Goal: Navigation & Orientation: Find specific page/section

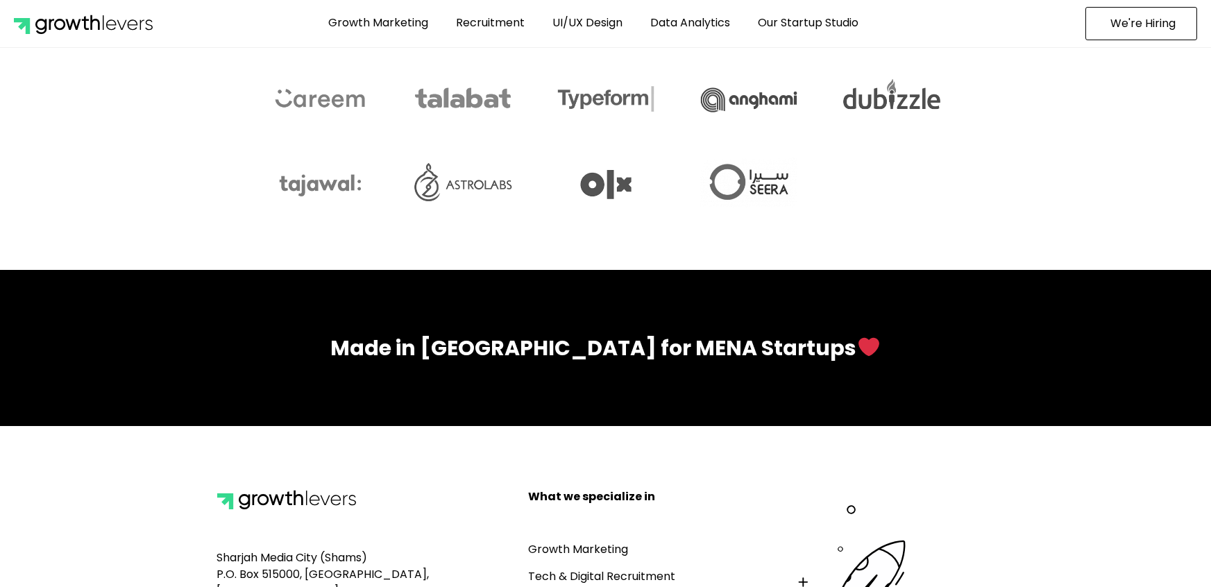
scroll to position [6089, 0]
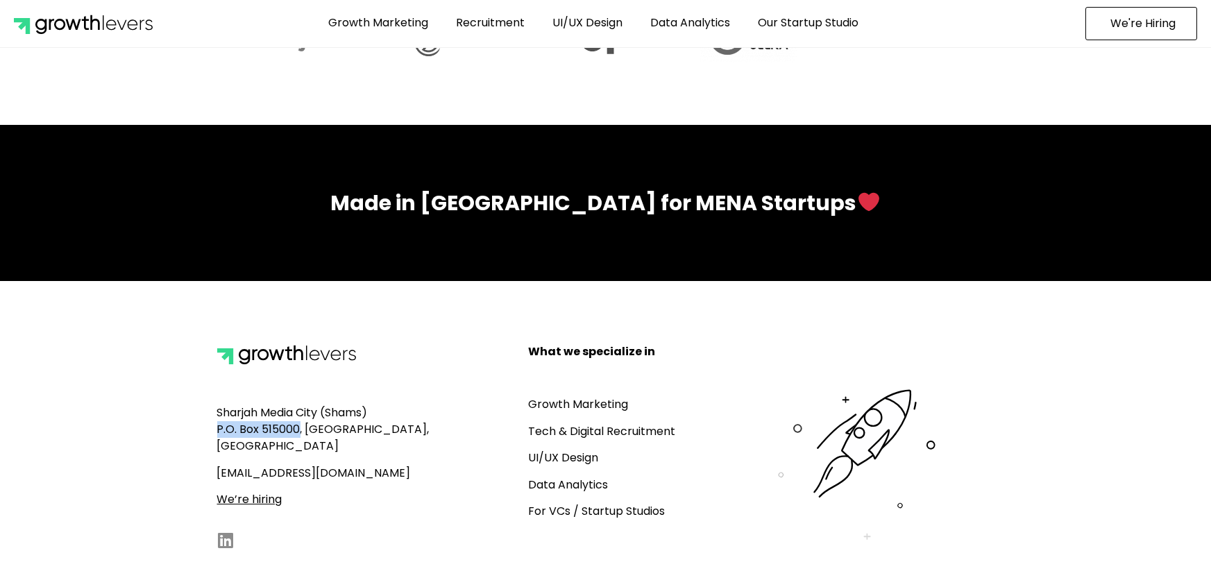
drag, startPoint x: 298, startPoint y: 410, endPoint x: 216, endPoint y: 407, distance: 82.6
click at [216, 407] on div "Sharjah Media City (Shams) P.O. Box 515000, [GEOGRAPHIC_DATA], [GEOGRAPHIC_DATA…" at bounding box center [365, 449] width 311 height 225
click at [216, 407] on div "Sharjah Media City (Shams) P.O. Box 515000, Sharjah, UAE up@growthlevers.com We…" at bounding box center [365, 449] width 311 height 225
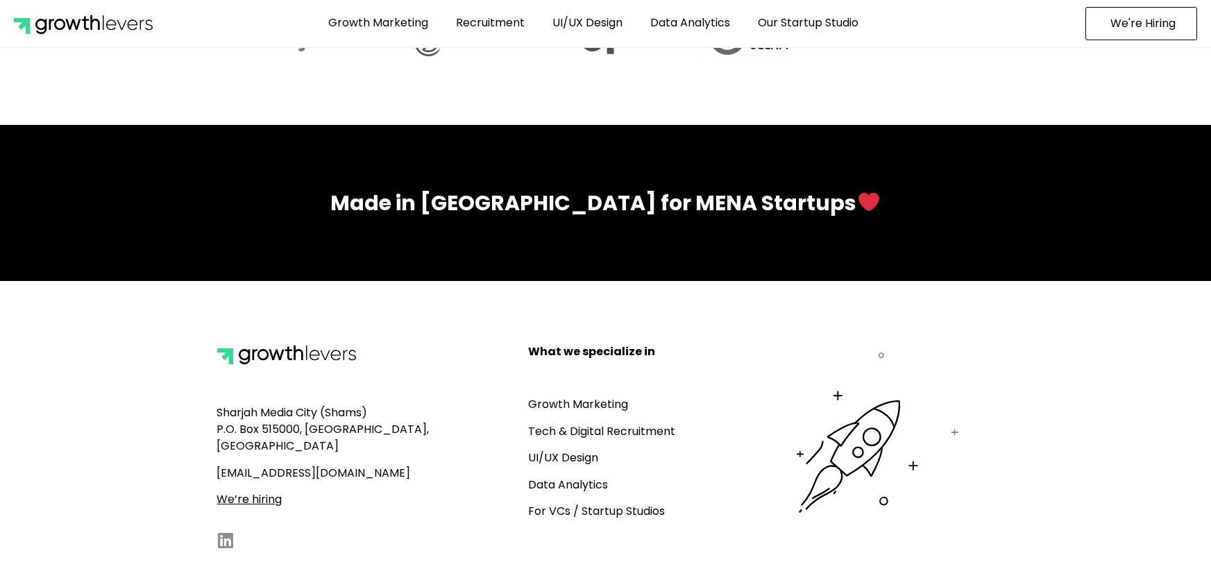
click at [281, 410] on span "Sharjah Media City (Shams) P.O. Box 515000, Sharjah, UAE" at bounding box center [323, 429] width 212 height 49
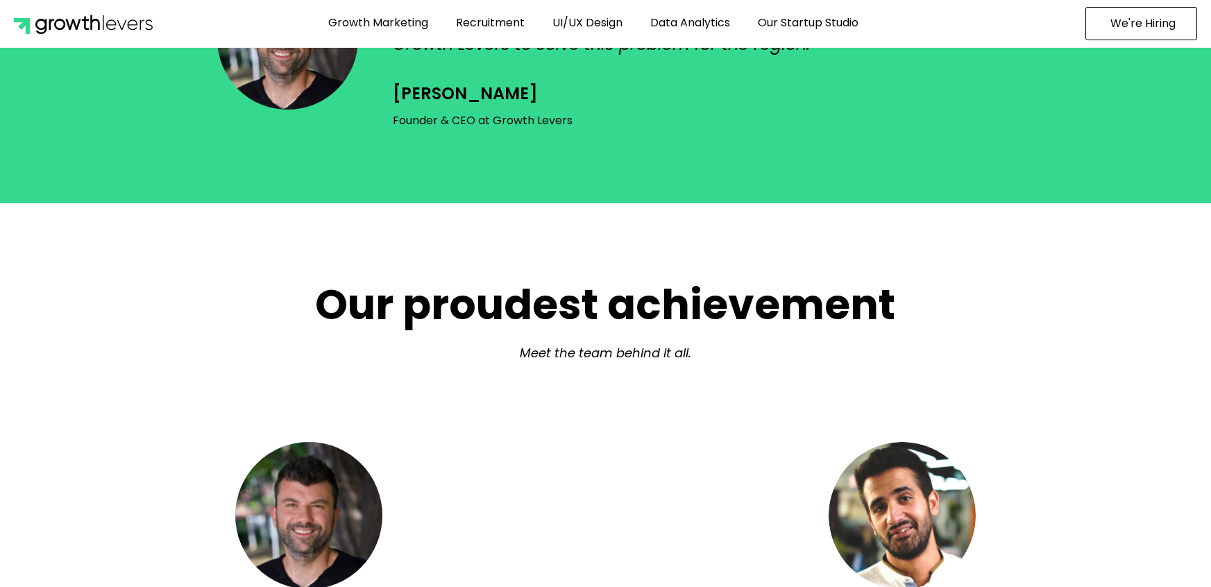
scroll to position [4369, 0]
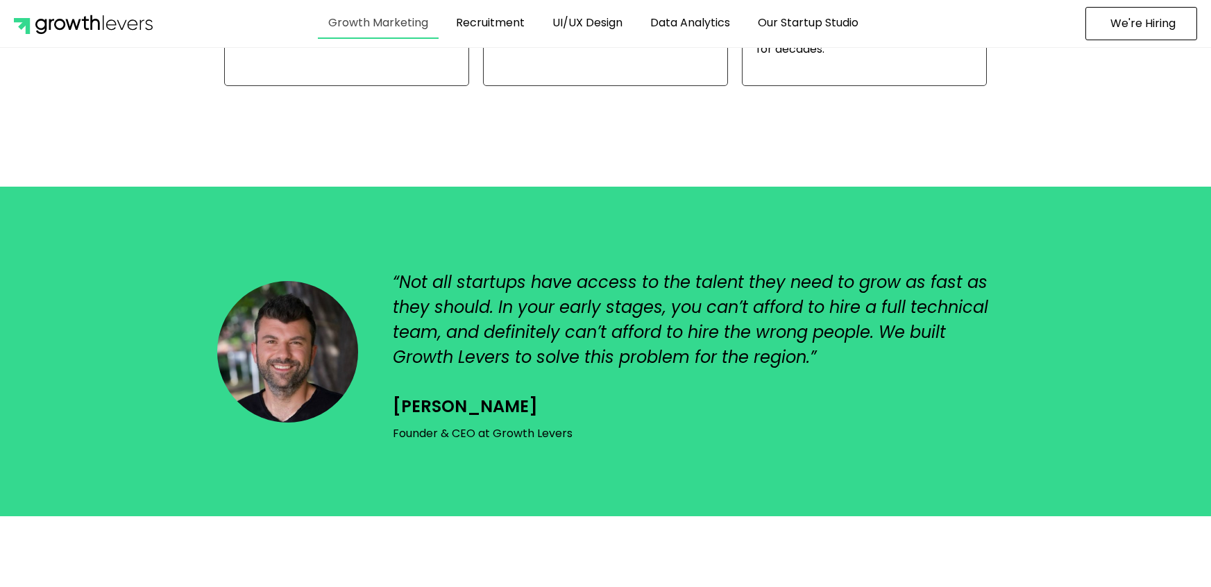
click at [398, 20] on link "Growth Marketing" at bounding box center [378, 23] width 121 height 32
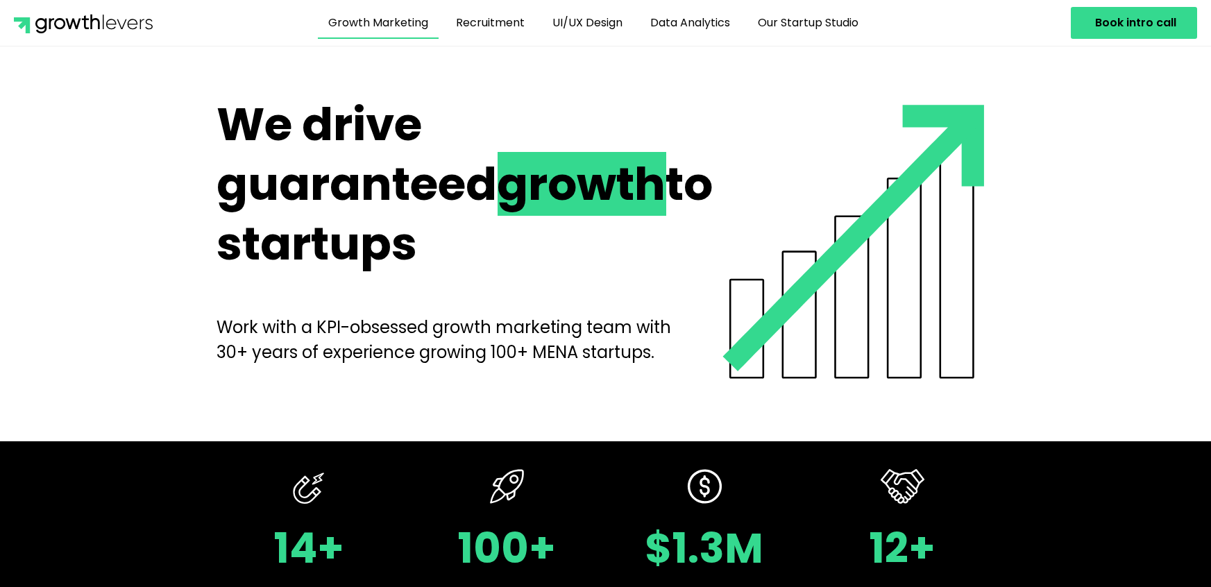
click at [169, 144] on section "We drive guaranteed growth to startups Work with a KPI-obsessed growth marketin…" at bounding box center [605, 244] width 1211 height 312
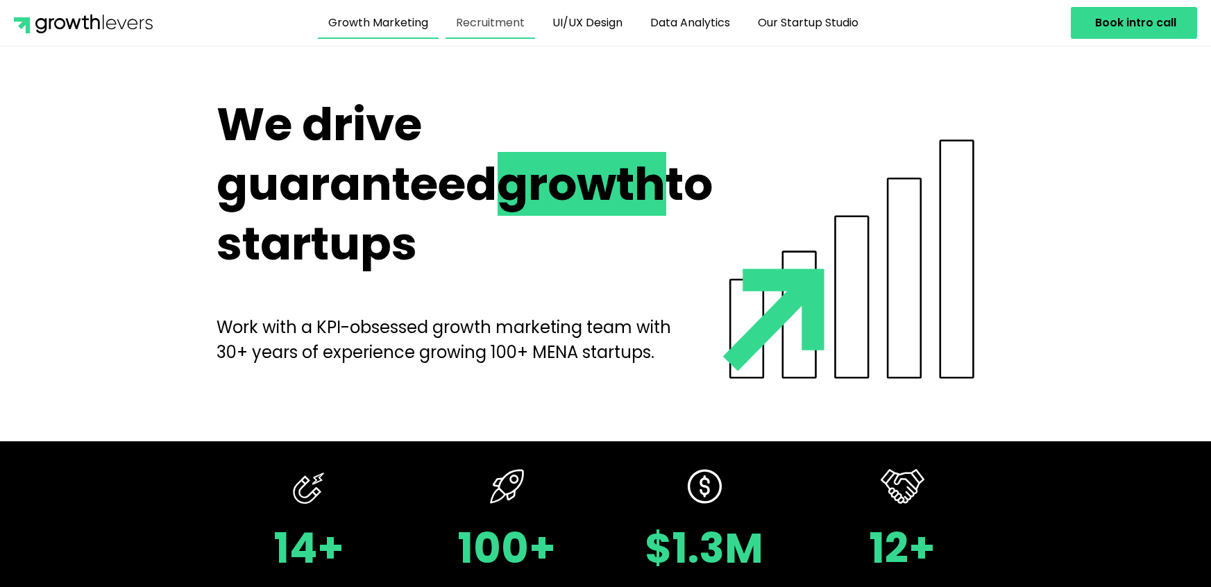
click at [488, 21] on link "Recruitment" at bounding box center [491, 23] width 90 height 32
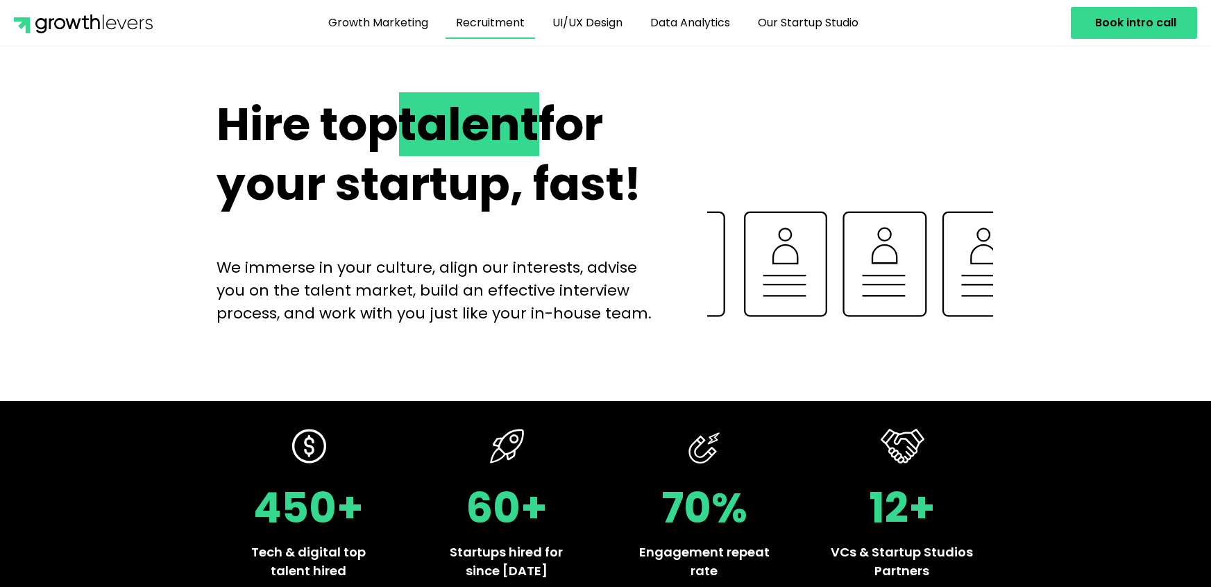
click at [103, 140] on section "Hire top talent for your startup, fast! We immerse in your culture, align our i…" at bounding box center [605, 223] width 1211 height 271
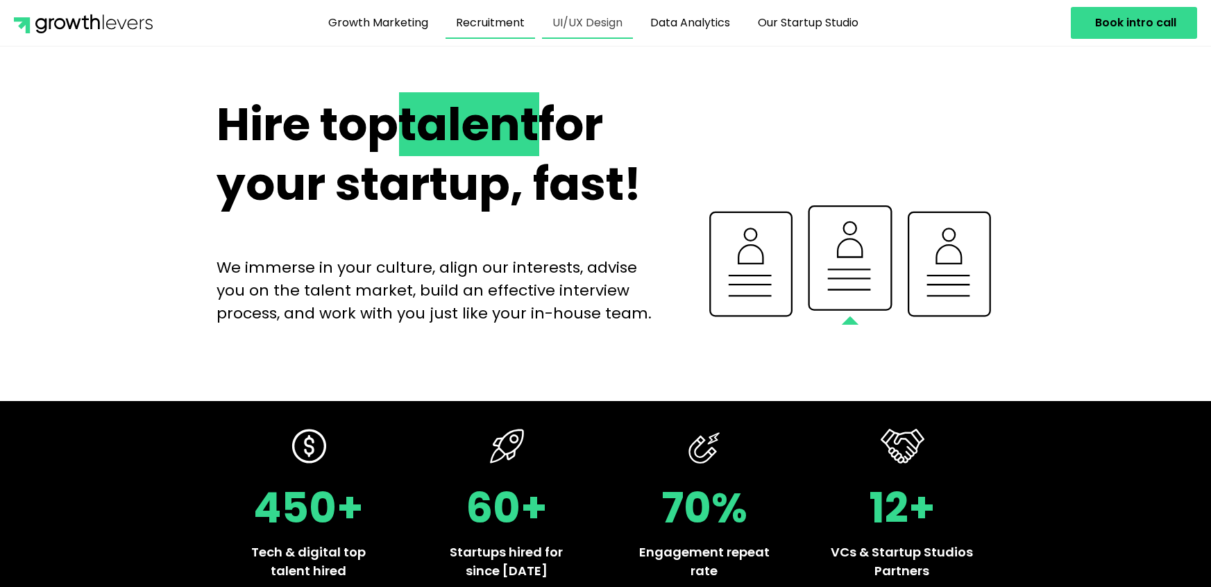
click at [563, 13] on link "UI/UX Design" at bounding box center [587, 23] width 91 height 32
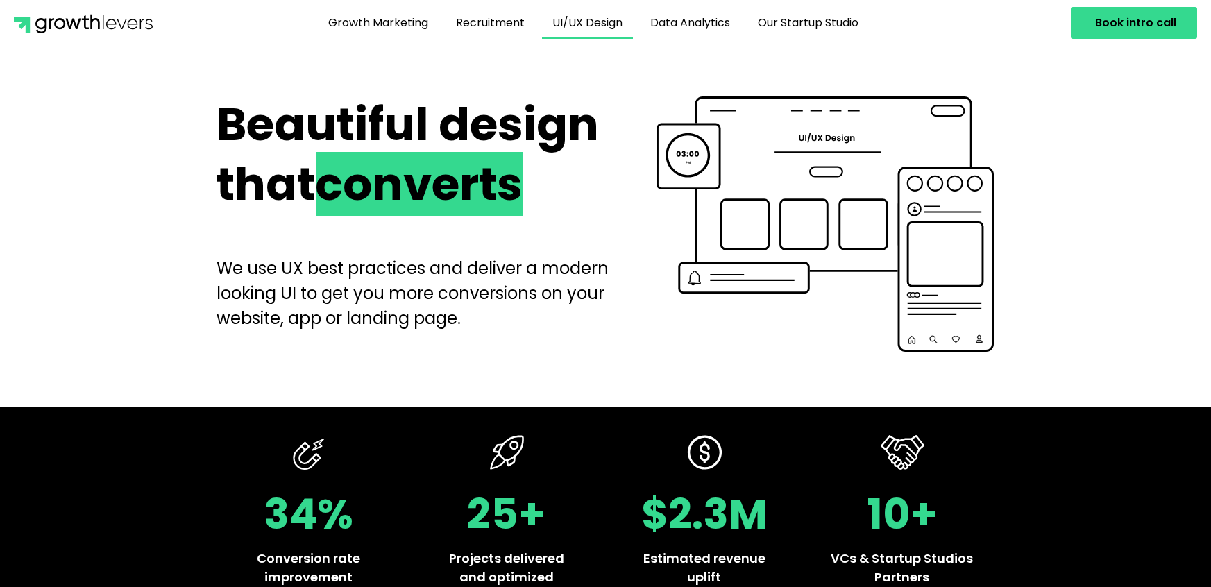
click at [204, 135] on section "Beautiful design that converts We use UX best practices and deliver a modern lo…" at bounding box center [605, 227] width 1211 height 278
click at [686, 15] on link "Data Analytics" at bounding box center [690, 23] width 101 height 32
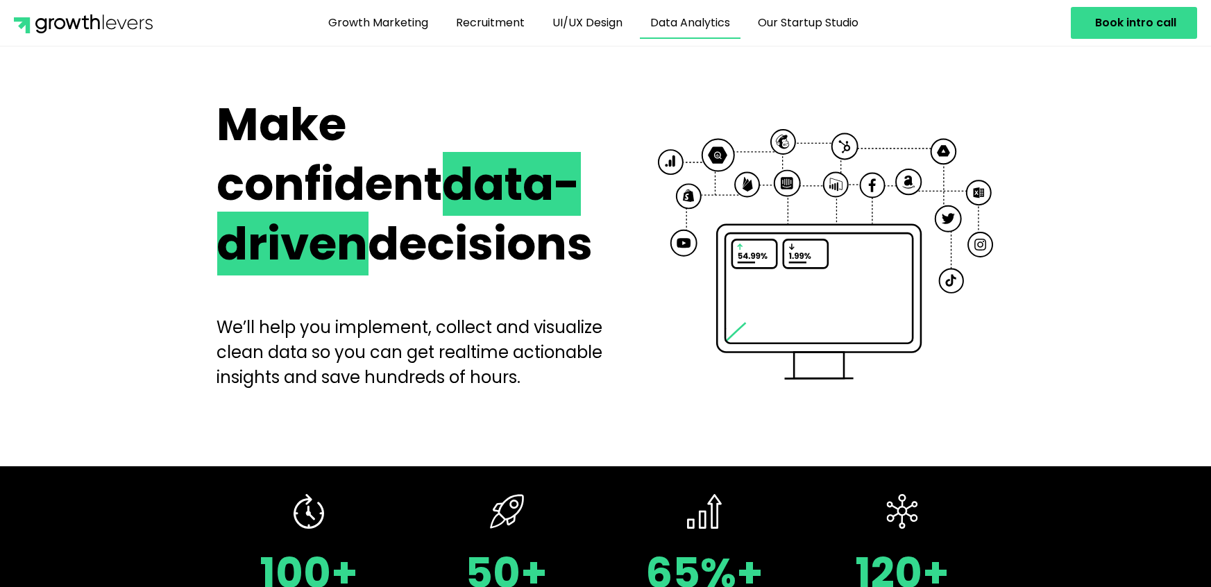
click at [126, 111] on section "Make confident data-driven decisions We’ll help you implement, collect and visu…" at bounding box center [605, 256] width 1211 height 337
click at [793, 11] on link "Our Startup Studio" at bounding box center [808, 23] width 121 height 32
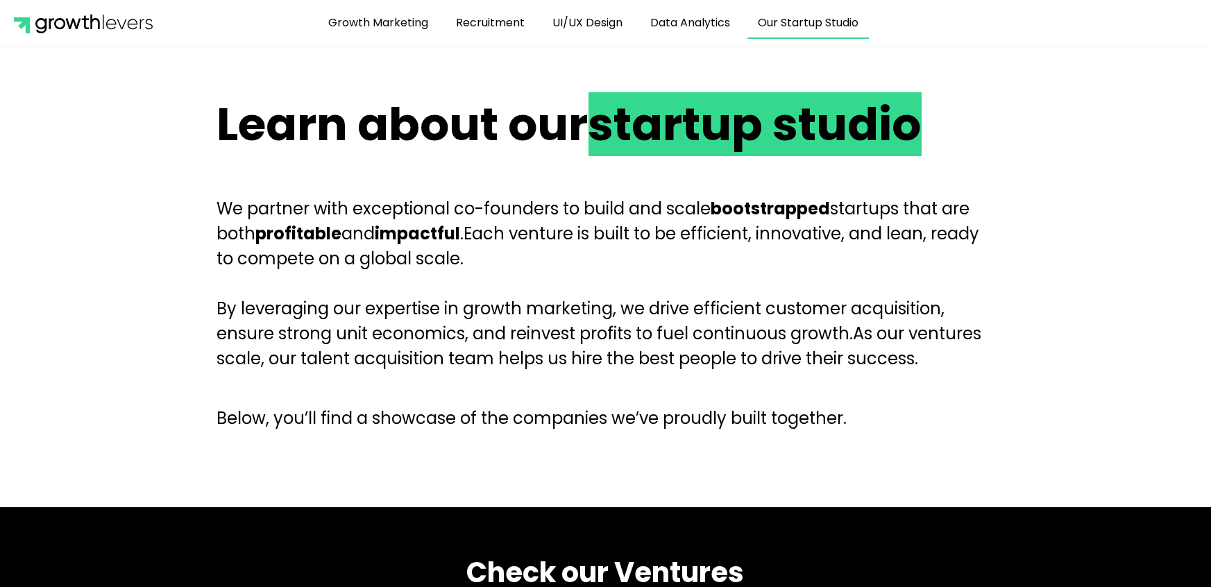
click at [110, 25] on img at bounding box center [83, 22] width 139 height 21
